Goal: Information Seeking & Learning: Find specific fact

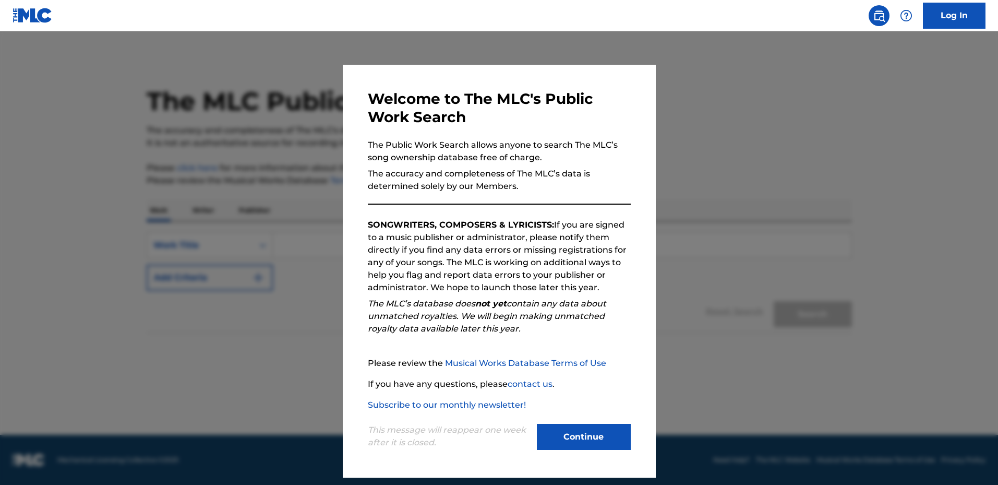
click at [579, 431] on button "Continue" at bounding box center [584, 437] width 94 height 26
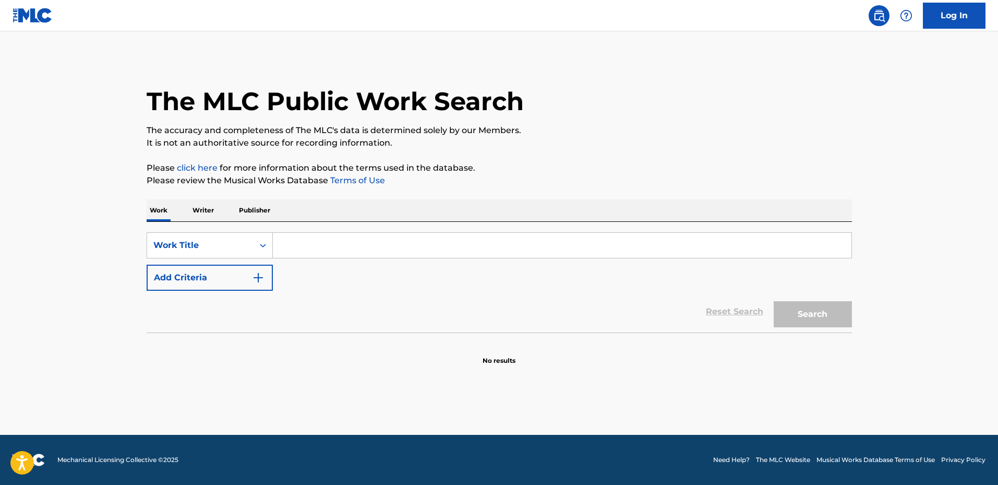
click at [341, 239] on input "Search Form" at bounding box center [562, 245] width 579 height 25
paste input "BC15EA"
type input "BC15EA"
click at [185, 242] on div "Work Title" at bounding box center [200, 245] width 94 height 13
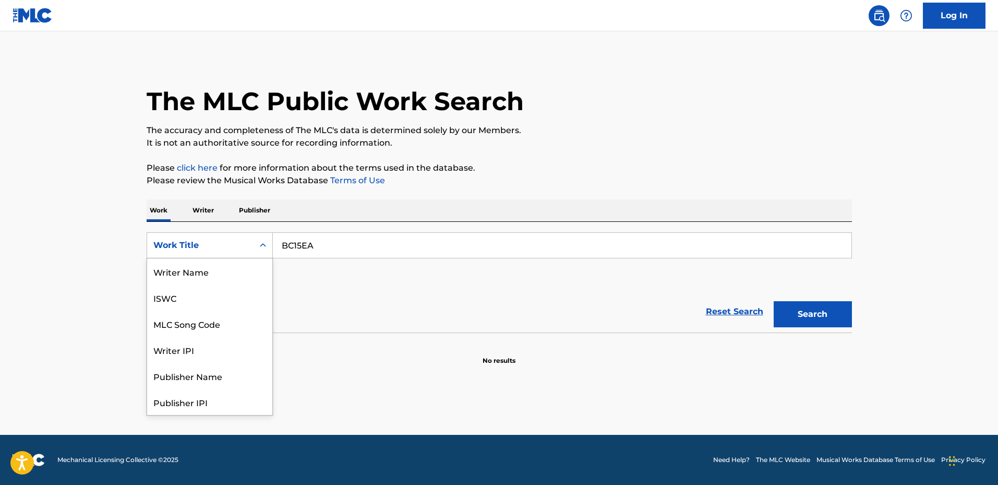
scroll to position [52, 0]
click at [204, 269] on div "MLC Song Code" at bounding box center [209, 271] width 125 height 26
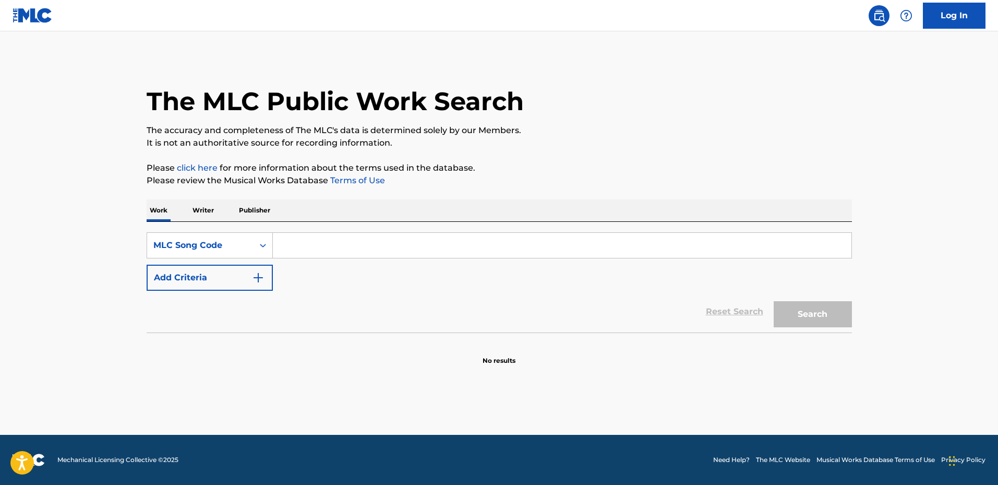
click at [334, 245] on input "Search Form" at bounding box center [562, 245] width 579 height 25
paste input "BC15EA"
type input "BC15EA"
click at [805, 312] on button "Search" at bounding box center [813, 314] width 78 height 26
